Goal: Use online tool/utility: Utilize a website feature to perform a specific function

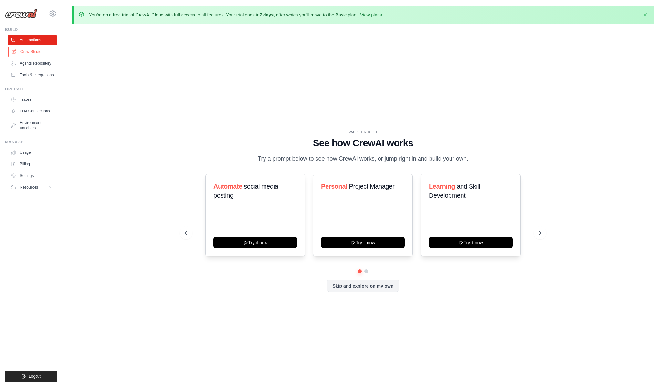
click at [29, 52] on link "Crew Studio" at bounding box center [32, 52] width 49 height 10
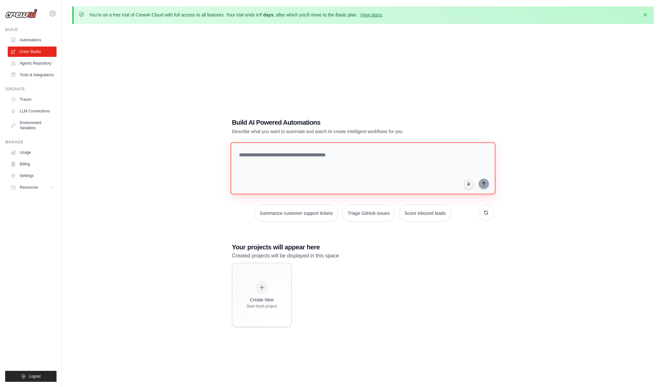
click at [309, 162] on textarea at bounding box center [363, 168] width 265 height 52
type textarea "**********"
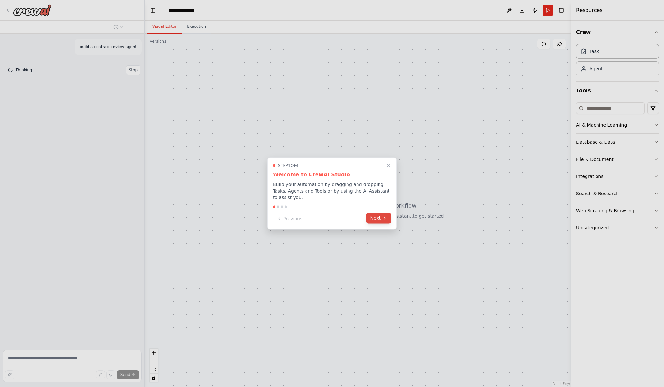
click at [379, 215] on button "Next" at bounding box center [378, 218] width 25 height 11
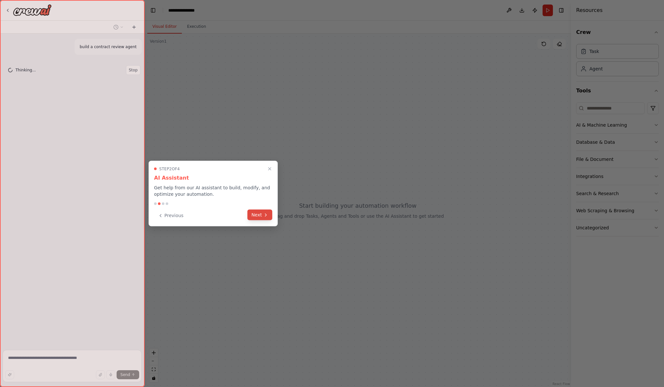
click at [264, 217] on button "Next" at bounding box center [259, 215] width 25 height 11
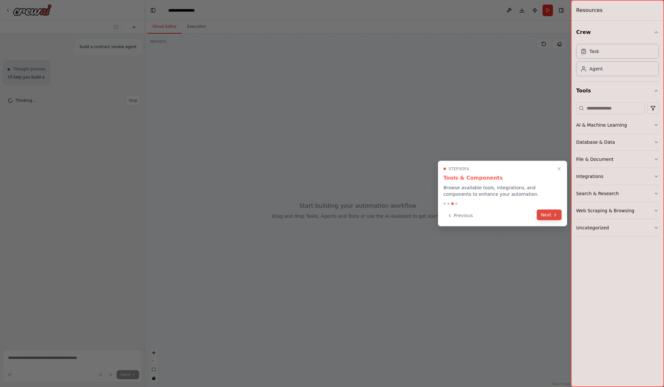
click at [547, 212] on button "Next" at bounding box center [549, 215] width 25 height 11
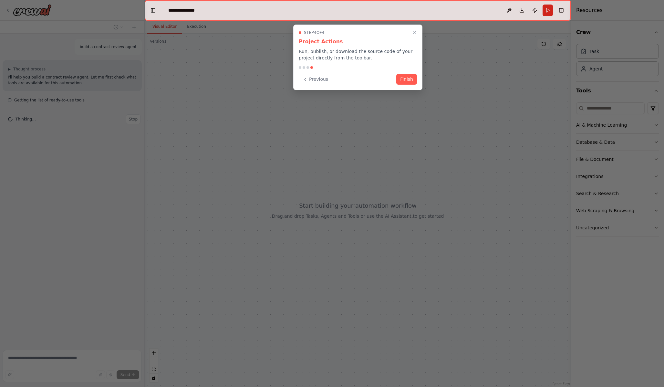
click at [409, 84] on div "Previous Finish" at bounding box center [358, 79] width 118 height 11
click at [408, 80] on button "Finish" at bounding box center [406, 78] width 21 height 11
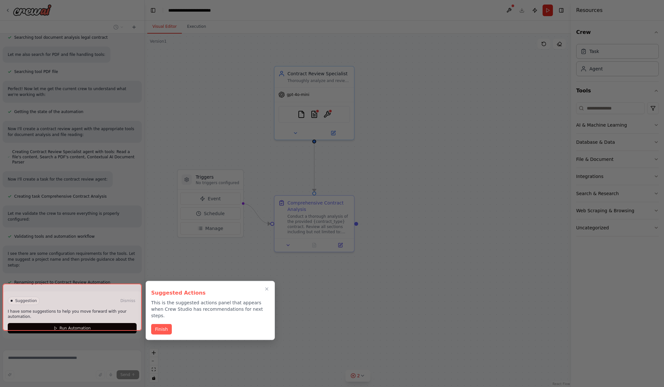
scroll to position [107, 0]
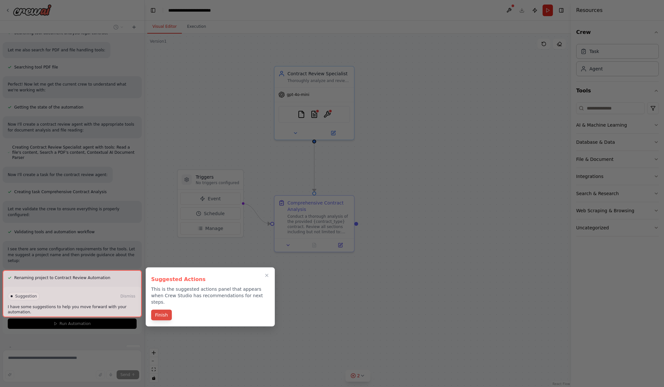
click at [159, 310] on button "Finish" at bounding box center [161, 315] width 21 height 11
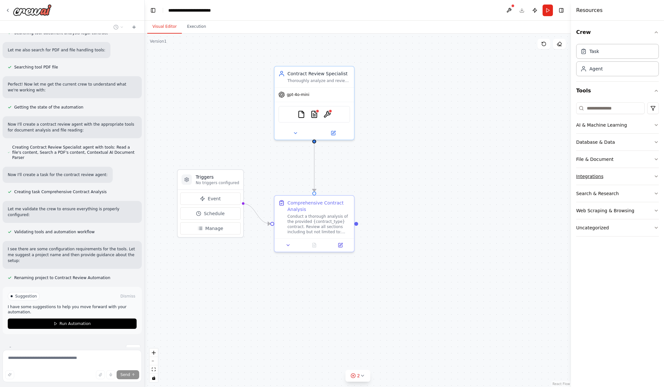
click at [593, 173] on div "Integrations" at bounding box center [589, 176] width 27 height 6
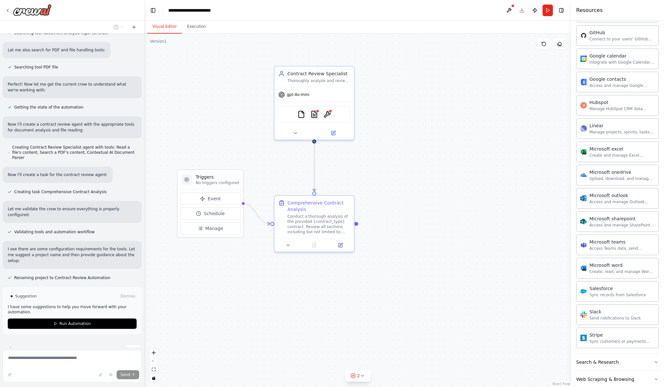
scroll to position [260, 0]
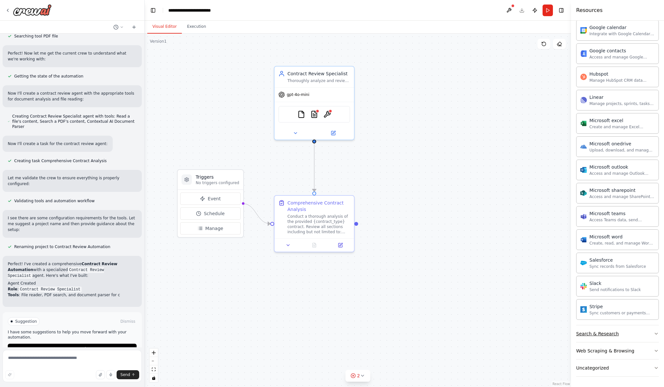
click at [608, 333] on div "Search & Research" at bounding box center [597, 333] width 43 height 6
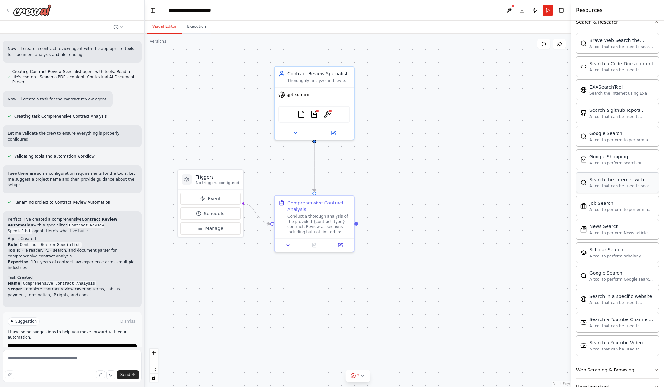
scroll to position [591, 0]
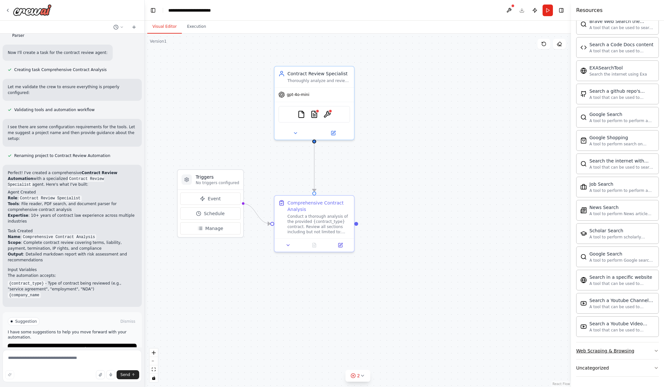
click at [605, 349] on div "Web Scraping & Browsing" at bounding box center [605, 351] width 58 height 6
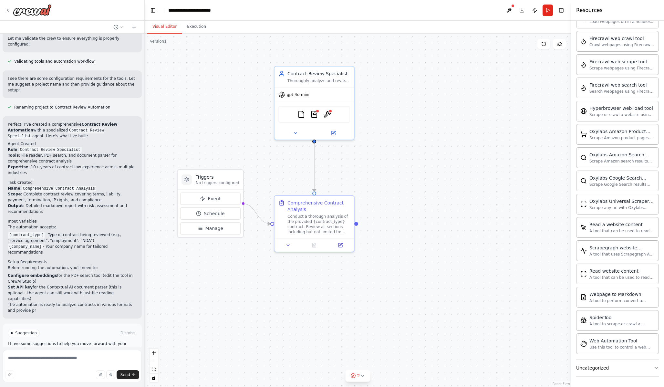
scroll to position [284, 0]
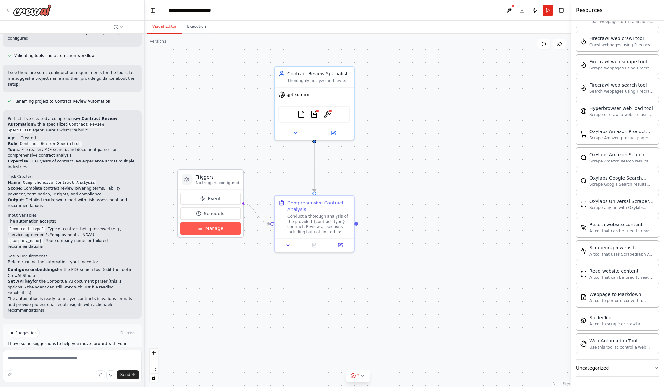
click at [216, 228] on span "Manage" at bounding box center [214, 228] width 18 height 6
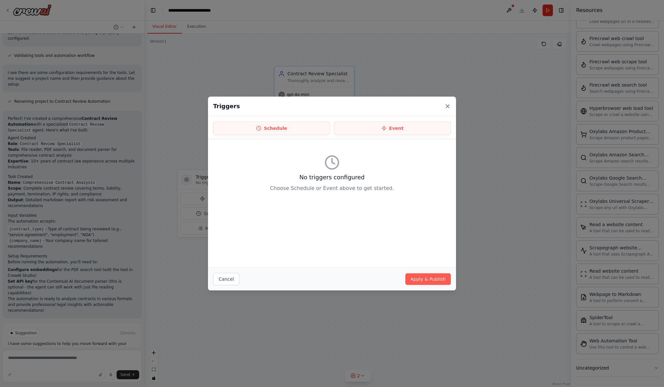
click at [446, 106] on icon at bounding box center [447, 106] width 6 height 6
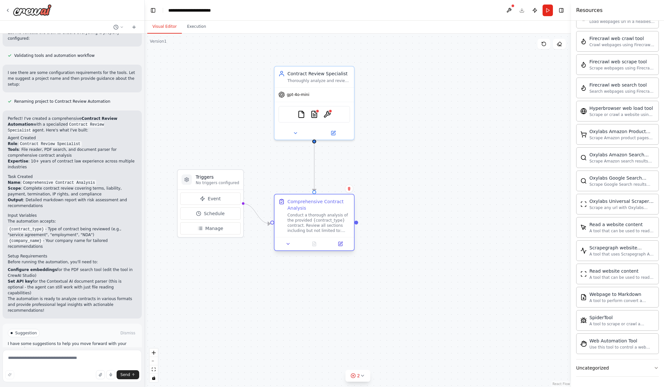
click at [334, 226] on div "Conduct a thorough analysis of the provided {contract_type} contract. Review al…" at bounding box center [318, 223] width 63 height 21
click at [287, 246] on icon at bounding box center [287, 243] width 5 height 5
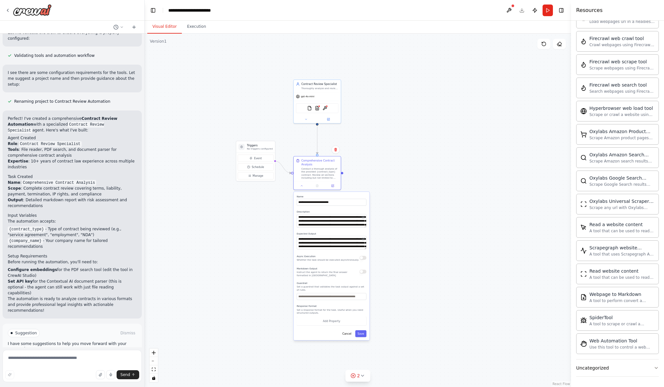
drag, startPoint x: 416, startPoint y: 233, endPoint x: 383, endPoint y: 174, distance: 67.5
click at [383, 174] on div ".deletable-edge-delete-btn { width: 20px; height: 20px; border: 0px solid #ffff…" at bounding box center [358, 210] width 426 height 353
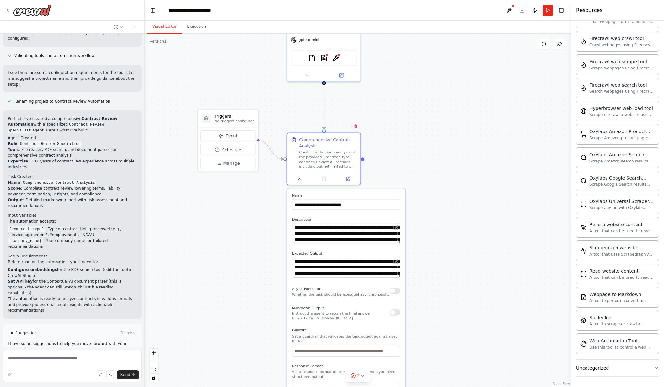
drag, startPoint x: 401, startPoint y: 190, endPoint x: 465, endPoint y: 192, distance: 64.3
click at [465, 192] on div ".deletable-edge-delete-btn { width: 20px; height: 20px; border: 0px solid #ffff…" at bounding box center [358, 210] width 426 height 353
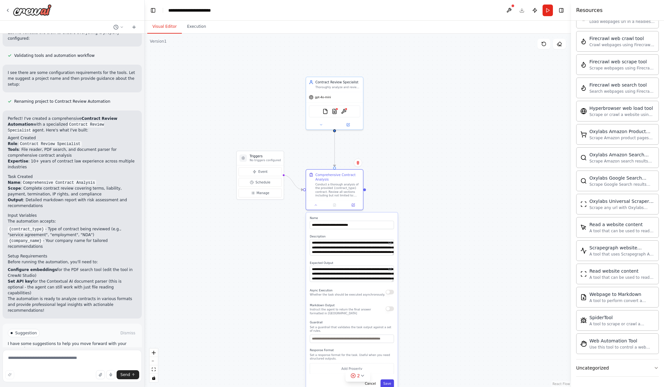
click at [389, 384] on button "Save" at bounding box center [387, 383] width 14 height 8
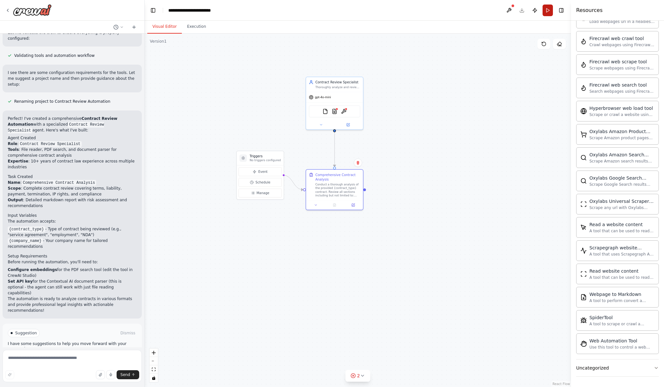
click at [545, 13] on button "Run" at bounding box center [548, 11] width 10 height 12
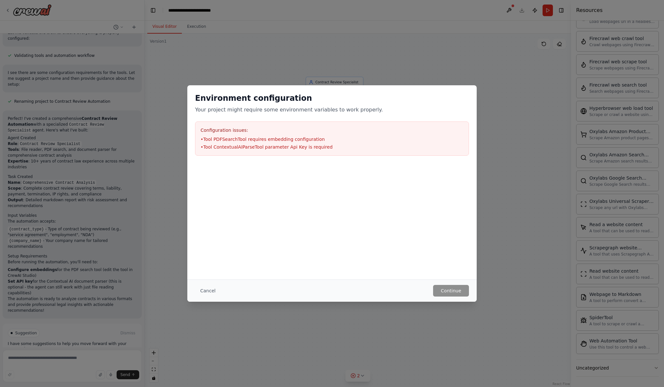
click at [200, 298] on div "Cancel Continue" at bounding box center [331, 290] width 289 height 22
click at [202, 295] on button "Cancel" at bounding box center [208, 291] width 26 height 12
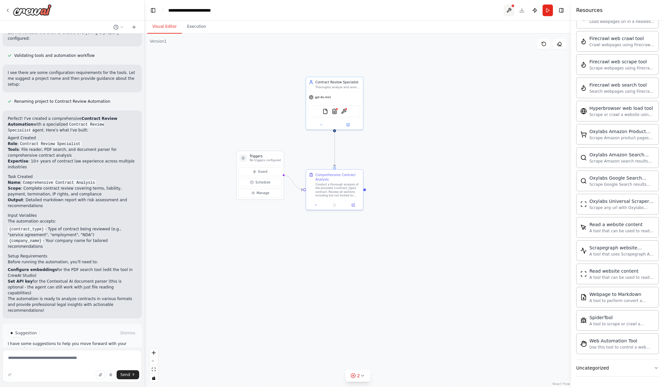
click at [509, 8] on button at bounding box center [509, 11] width 10 height 12
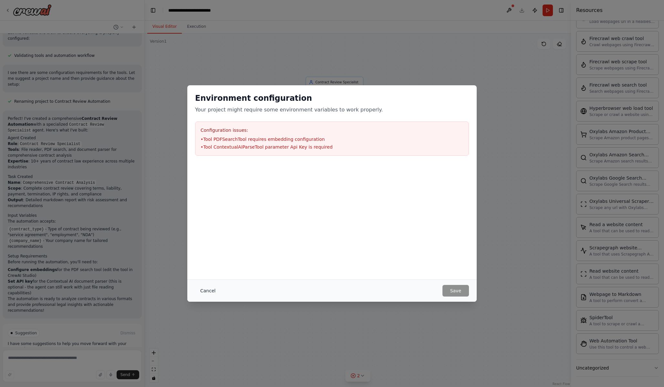
click at [200, 288] on button "Cancel" at bounding box center [208, 291] width 26 height 12
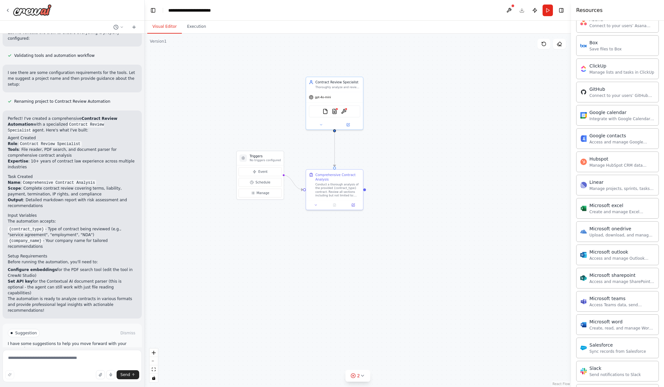
scroll to position [0, 0]
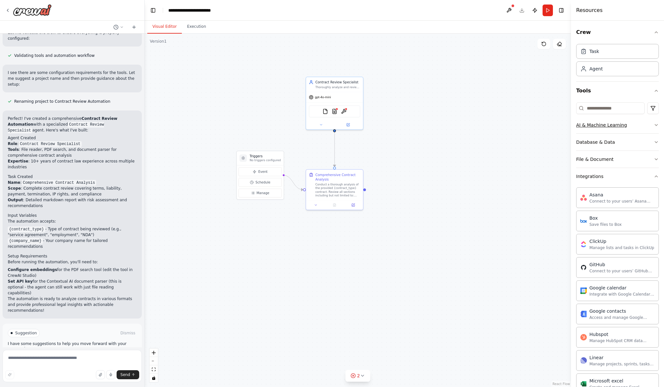
click at [634, 125] on button "AI & Machine Learning" at bounding box center [617, 125] width 83 height 17
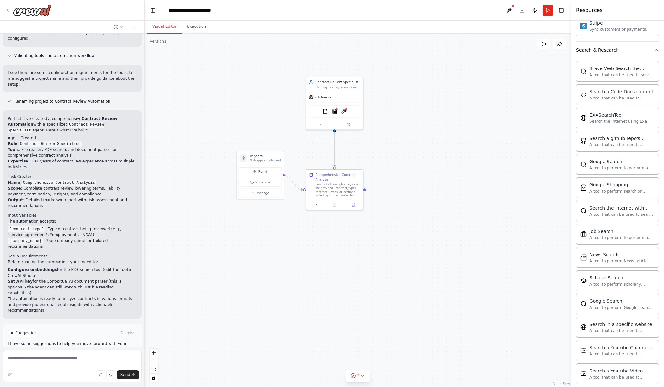
scroll to position [656, 0]
